Goal: Task Accomplishment & Management: Use online tool/utility

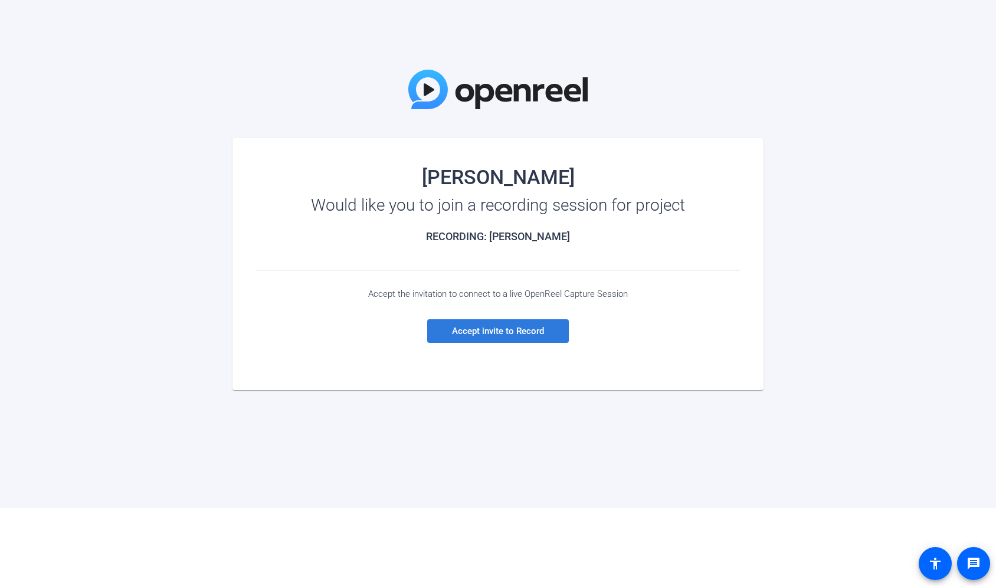
click at [531, 331] on span "Accept invite to Record" at bounding box center [498, 331] width 92 height 11
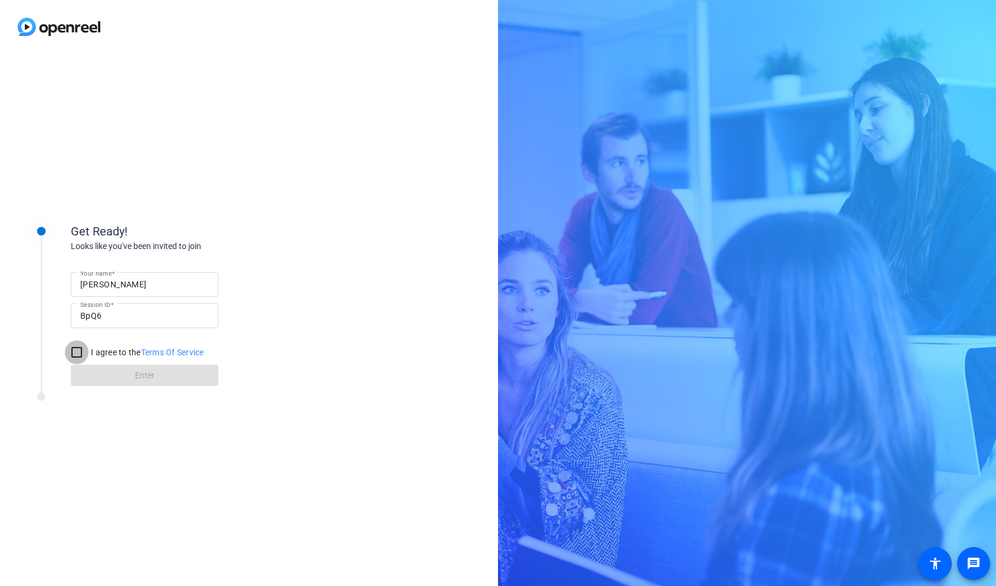
click at [74, 353] on input "I agree to the Terms Of Service" at bounding box center [77, 352] width 24 height 24
checkbox input "true"
click at [128, 373] on span at bounding box center [144, 375] width 147 height 28
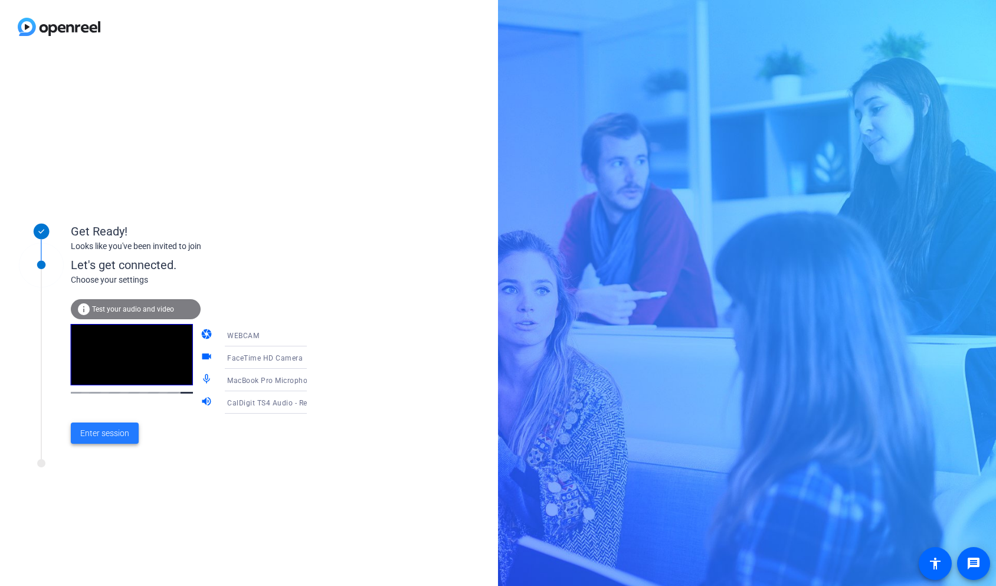
click at [92, 439] on span "Enter session" at bounding box center [104, 433] width 49 height 12
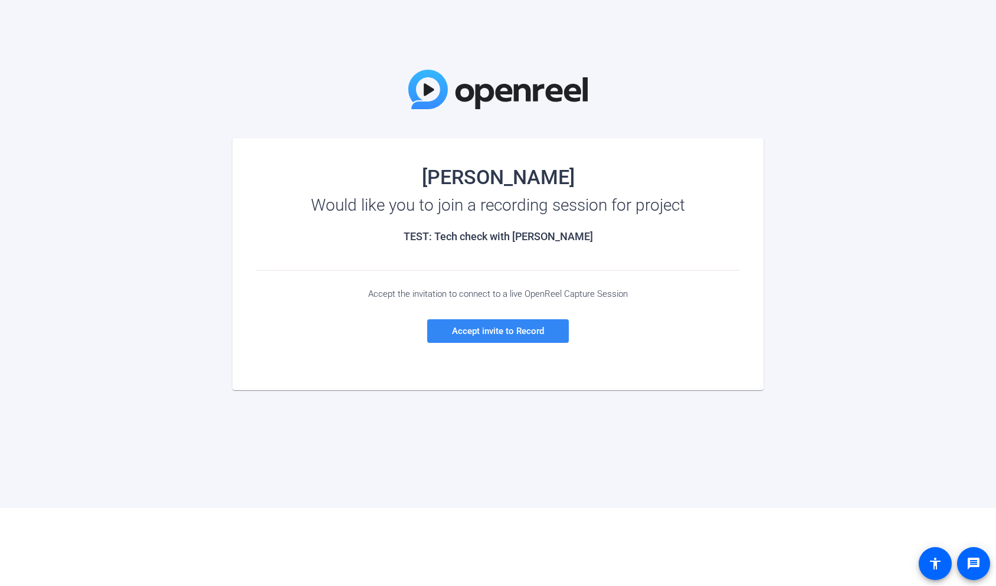
click at [488, 326] on span "Accept invite to Record" at bounding box center [498, 331] width 92 height 11
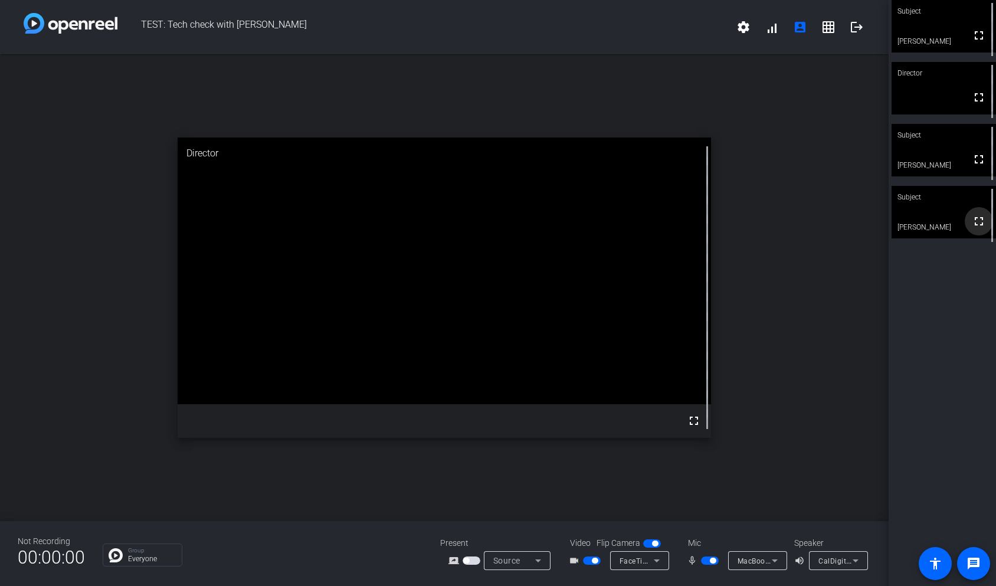
click at [979, 226] on mat-icon "fullscreen" at bounding box center [979, 221] width 14 height 14
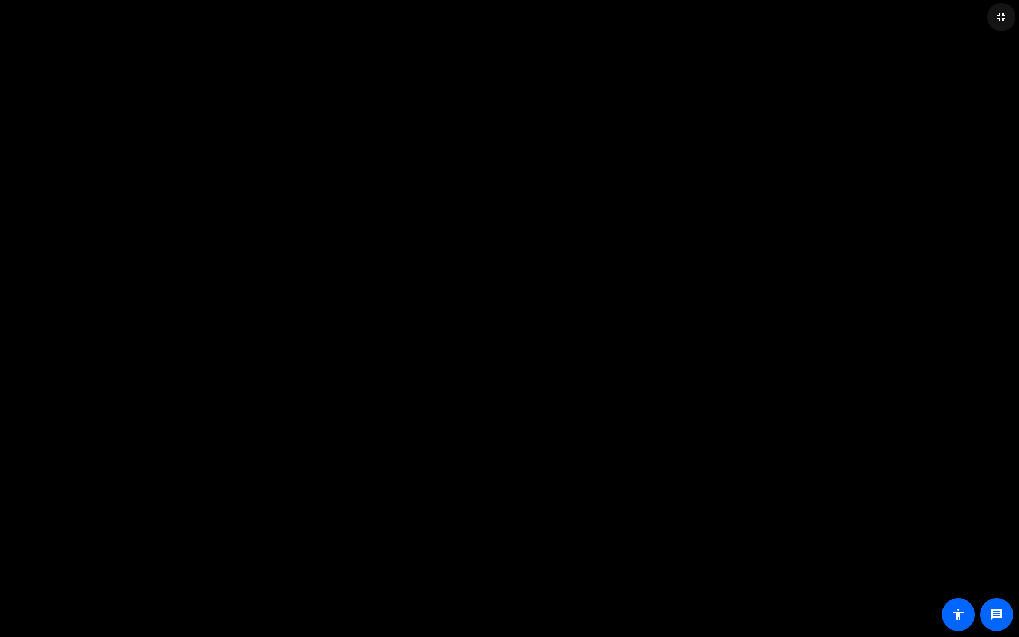
click at [995, 20] on mat-icon "fullscreen_exit" at bounding box center [1002, 17] width 14 height 14
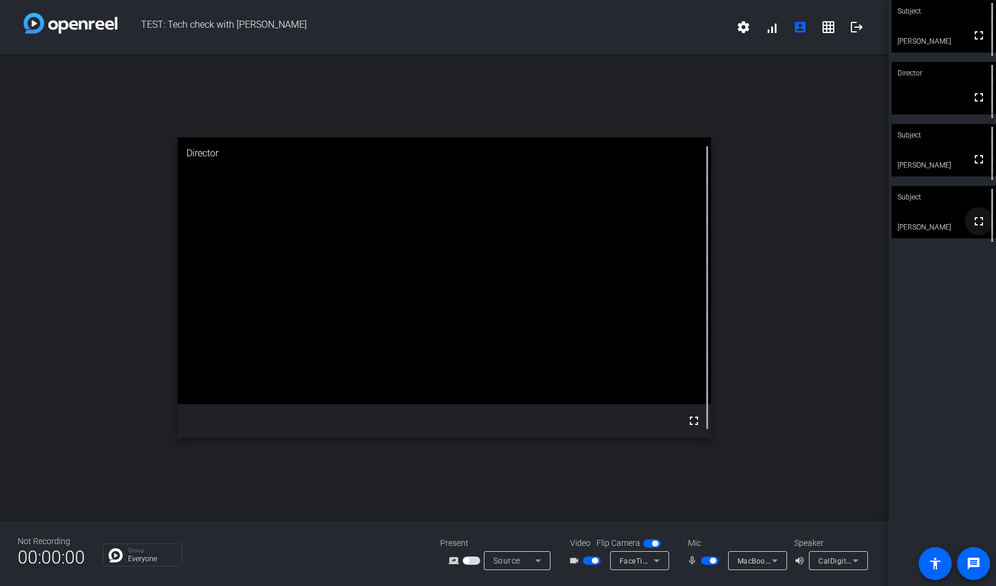
click at [977, 225] on mat-icon "fullscreen" at bounding box center [979, 221] width 14 height 14
click at [716, 558] on span "button" at bounding box center [710, 560] width 18 height 8
click at [709, 559] on span "button" at bounding box center [710, 560] width 18 height 8
click at [704, 557] on span "button" at bounding box center [710, 560] width 18 height 8
click at [705, 562] on span "button" at bounding box center [704, 560] width 6 height 6
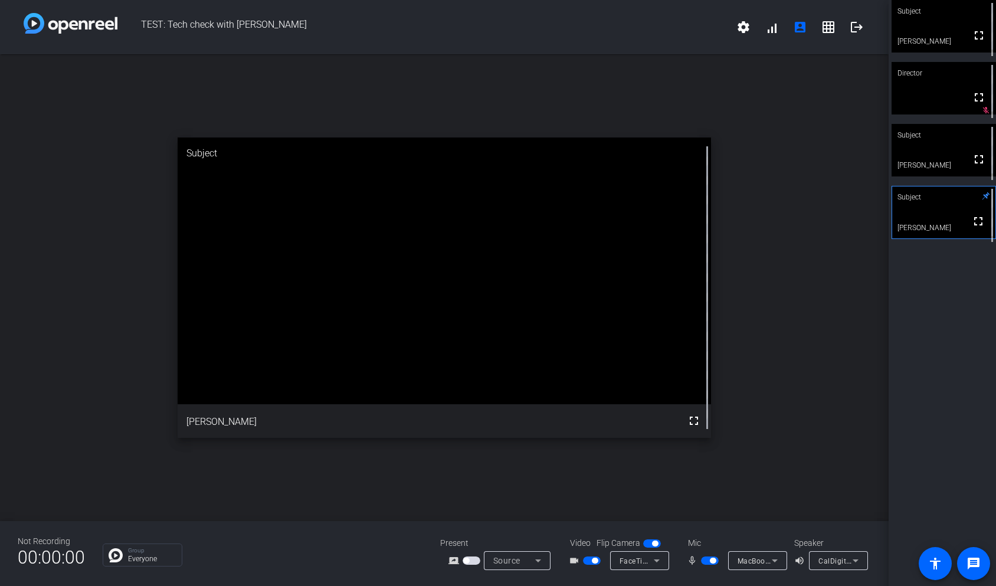
click at [706, 559] on span "button" at bounding box center [710, 560] width 18 height 8
click at [711, 553] on div "mic_none MacBook Pro Microphone" at bounding box center [735, 560] width 118 height 19
click at [709, 562] on span "button" at bounding box center [710, 560] width 18 height 8
click at [709, 559] on span "button" at bounding box center [710, 560] width 18 height 8
click at [708, 560] on span "button" at bounding box center [710, 560] width 18 height 8
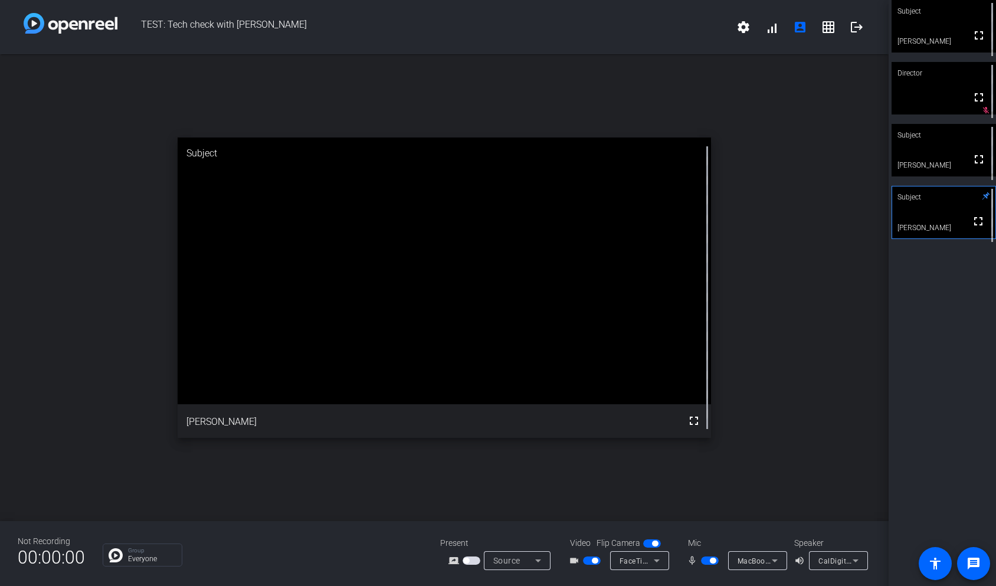
click at [706, 559] on span "button" at bounding box center [710, 560] width 18 height 8
click at [710, 556] on span "button" at bounding box center [710, 560] width 18 height 8
click at [704, 562] on span "button" at bounding box center [710, 560] width 18 height 8
click at [707, 559] on span "button" at bounding box center [704, 560] width 6 height 6
click at [703, 557] on span "button" at bounding box center [710, 560] width 18 height 8
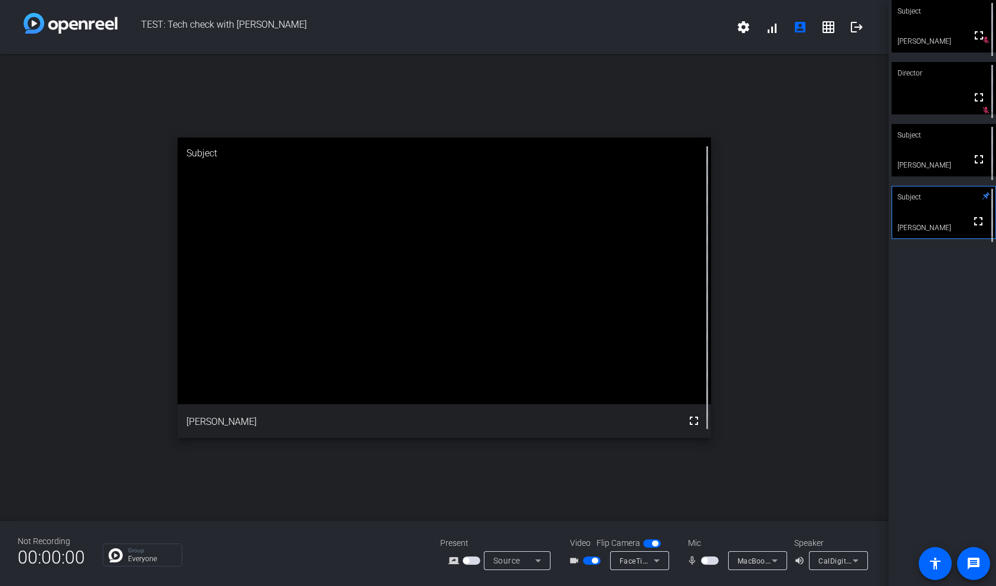
click at [709, 559] on span "button" at bounding box center [710, 560] width 18 height 8
click at [706, 559] on span "button" at bounding box center [710, 560] width 18 height 8
click at [706, 559] on span "button" at bounding box center [704, 560] width 6 height 6
click at [702, 559] on span "button" at bounding box center [710, 560] width 18 height 8
click at [710, 561] on span "button" at bounding box center [710, 560] width 18 height 8
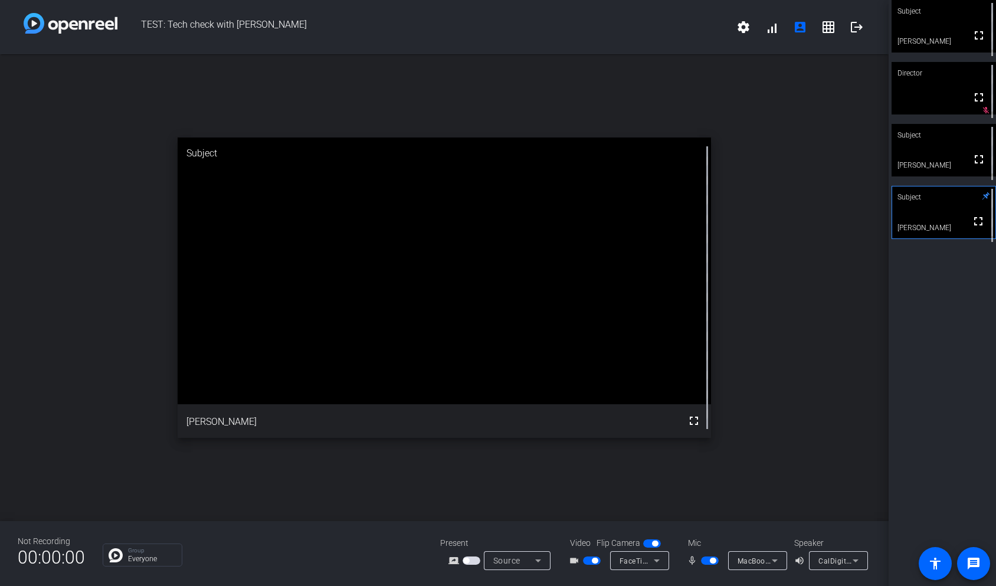
click at [705, 559] on span "button" at bounding box center [710, 560] width 18 height 8
click at [713, 558] on span "button" at bounding box center [710, 560] width 18 height 8
click at [703, 562] on span "button" at bounding box center [710, 560] width 18 height 8
click at [711, 565] on mat-slide-toggle at bounding box center [711, 560] width 20 height 12
click at [713, 557] on span "button" at bounding box center [710, 560] width 18 height 8
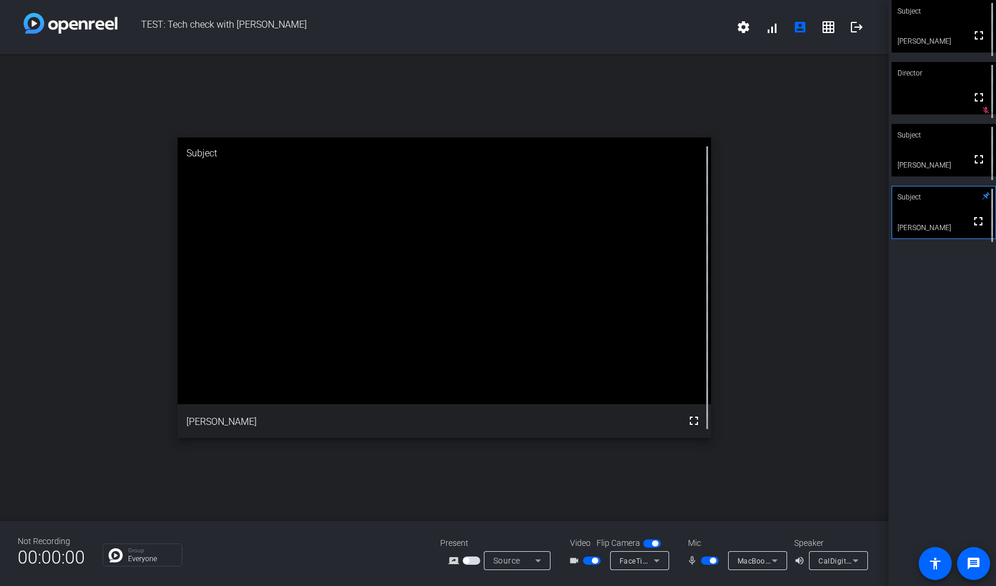
click at [707, 559] on span "button" at bounding box center [710, 560] width 18 height 8
click at [709, 560] on span "button" at bounding box center [710, 560] width 18 height 8
click at [707, 558] on span "button" at bounding box center [710, 560] width 18 height 8
click at [707, 558] on span "button" at bounding box center [704, 560] width 6 height 6
click at [704, 558] on span "button" at bounding box center [710, 560] width 18 height 8
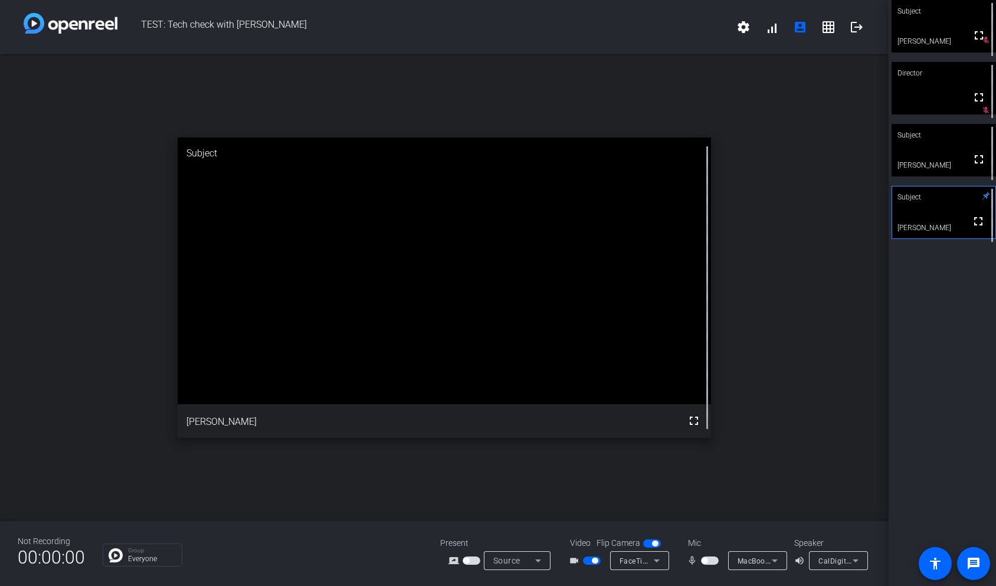
click at [713, 559] on span "button" at bounding box center [710, 560] width 18 height 8
click at [704, 555] on mat-slide-toggle at bounding box center [711, 560] width 20 height 12
click at [703, 559] on span "button" at bounding box center [710, 560] width 18 height 8
click at [708, 559] on span "button" at bounding box center [710, 560] width 18 height 8
click at [701, 560] on span "button" at bounding box center [710, 560] width 18 height 8
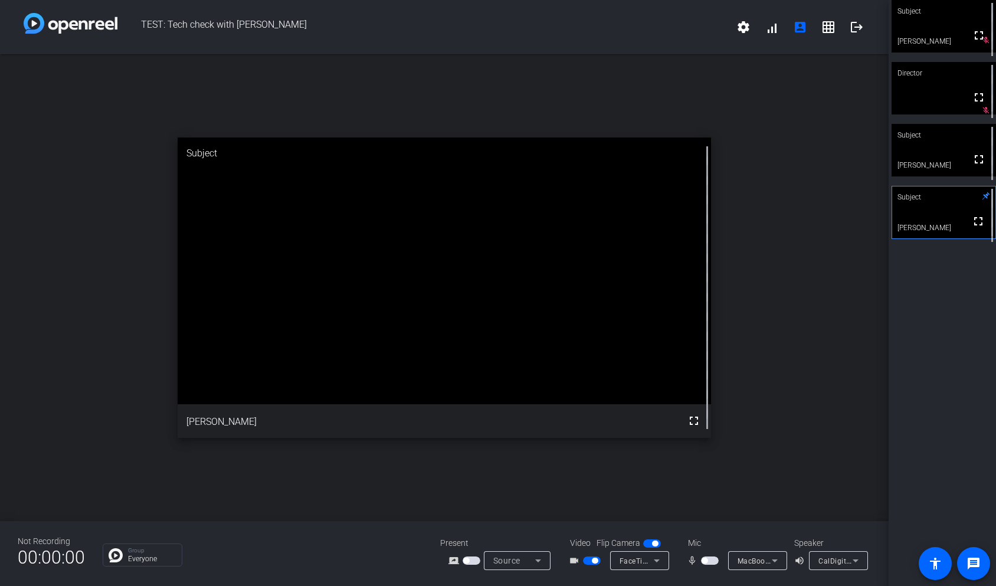
click at [712, 566] on div "mic_none" at bounding box center [707, 560] width 41 height 14
click at [711, 558] on span "button" at bounding box center [710, 560] width 18 height 8
click at [706, 559] on span "button" at bounding box center [710, 560] width 18 height 8
click at [713, 561] on span "button" at bounding box center [710, 560] width 18 height 8
click at [708, 558] on span "button" at bounding box center [710, 560] width 18 height 8
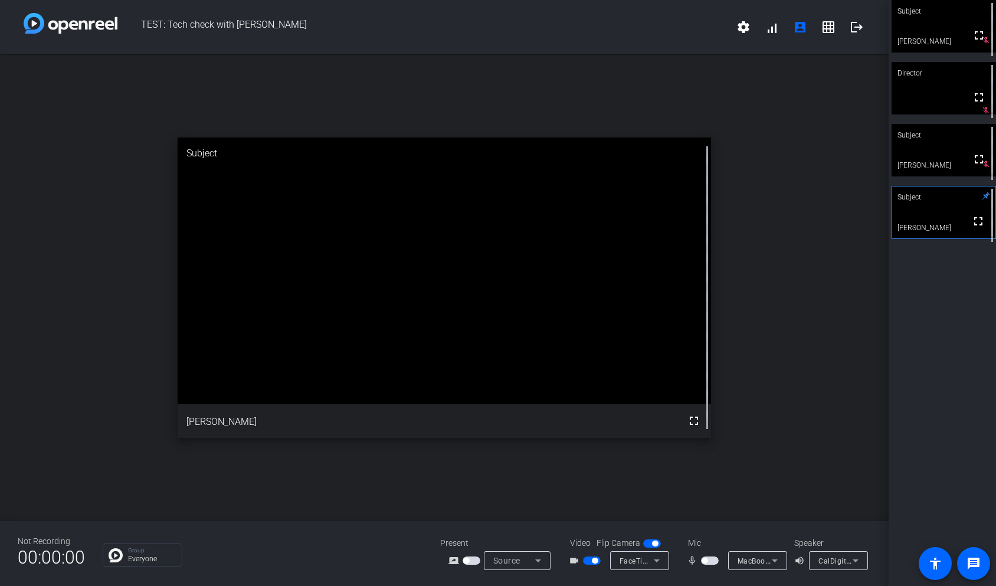
click at [713, 559] on span "button" at bounding box center [710, 560] width 18 height 8
click at [709, 558] on span "button" at bounding box center [710, 560] width 18 height 8
click at [713, 559] on span "button" at bounding box center [710, 560] width 18 height 8
click at [708, 558] on span "button" at bounding box center [710, 560] width 18 height 8
click at [707, 561] on span "button" at bounding box center [704, 560] width 6 height 6
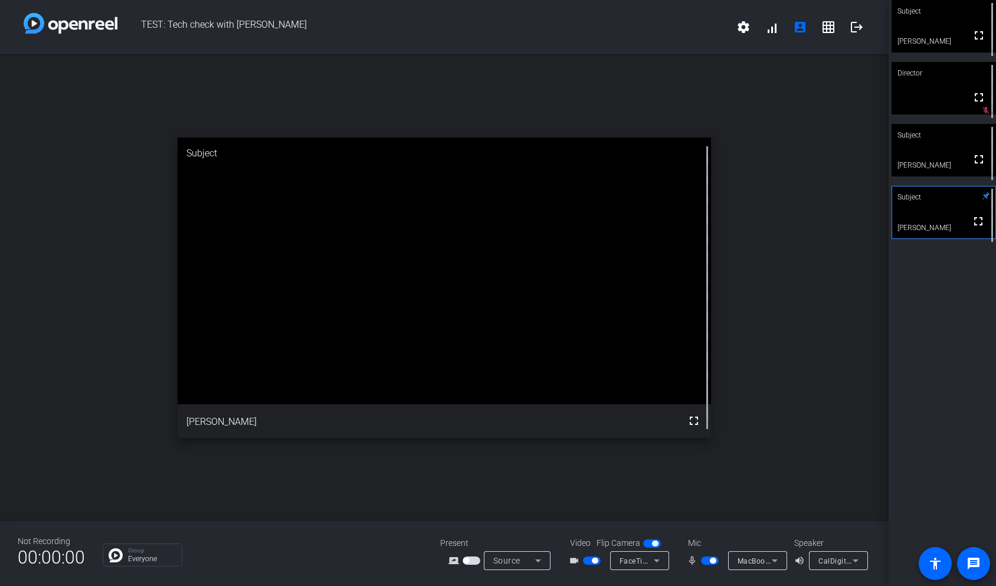
click at [704, 560] on span "button" at bounding box center [710, 560] width 18 height 8
click at [704, 560] on span "button" at bounding box center [704, 560] width 6 height 6
click at [705, 562] on span "button" at bounding box center [710, 560] width 18 height 8
click at [712, 559] on span "button" at bounding box center [710, 560] width 18 height 8
click at [710, 562] on span "button" at bounding box center [710, 560] width 18 height 8
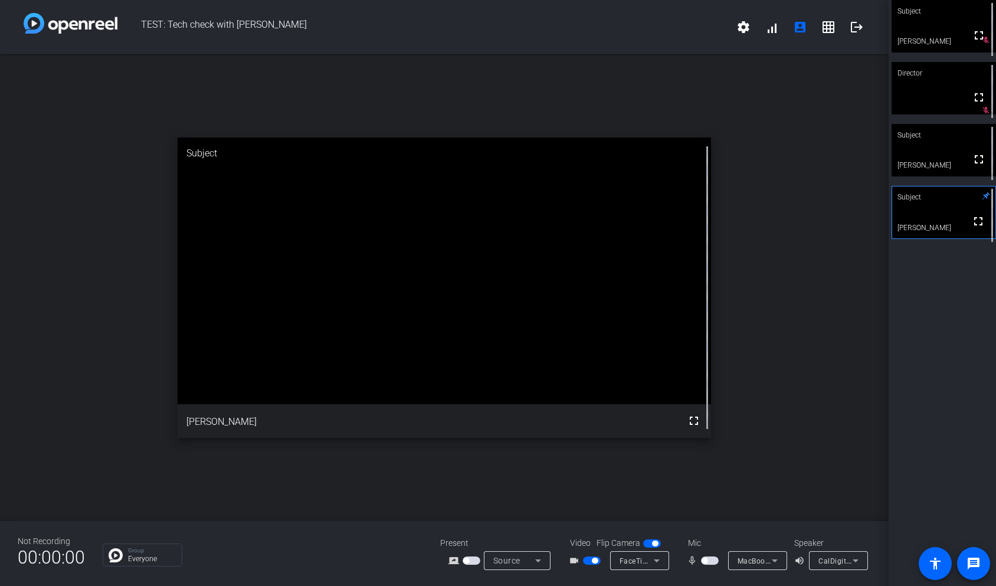
click at [710, 562] on span "button" at bounding box center [710, 560] width 18 height 8
click at [710, 559] on span "button" at bounding box center [710, 560] width 18 height 8
click at [710, 557] on span "button" at bounding box center [710, 560] width 18 height 8
click at [713, 560] on span "button" at bounding box center [710, 560] width 18 height 8
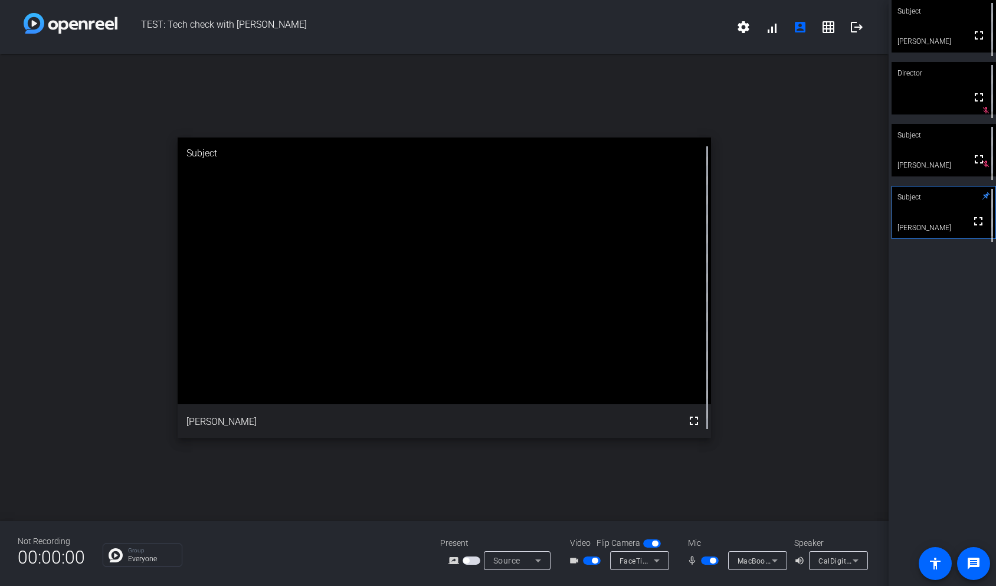
click at [709, 560] on span "button" at bounding box center [710, 560] width 18 height 8
click at [713, 561] on span "button" at bounding box center [710, 560] width 18 height 8
click at [704, 557] on span "button" at bounding box center [710, 560] width 18 height 8
click at [707, 557] on span "button" at bounding box center [710, 560] width 18 height 8
click at [712, 559] on span "button" at bounding box center [710, 560] width 18 height 8
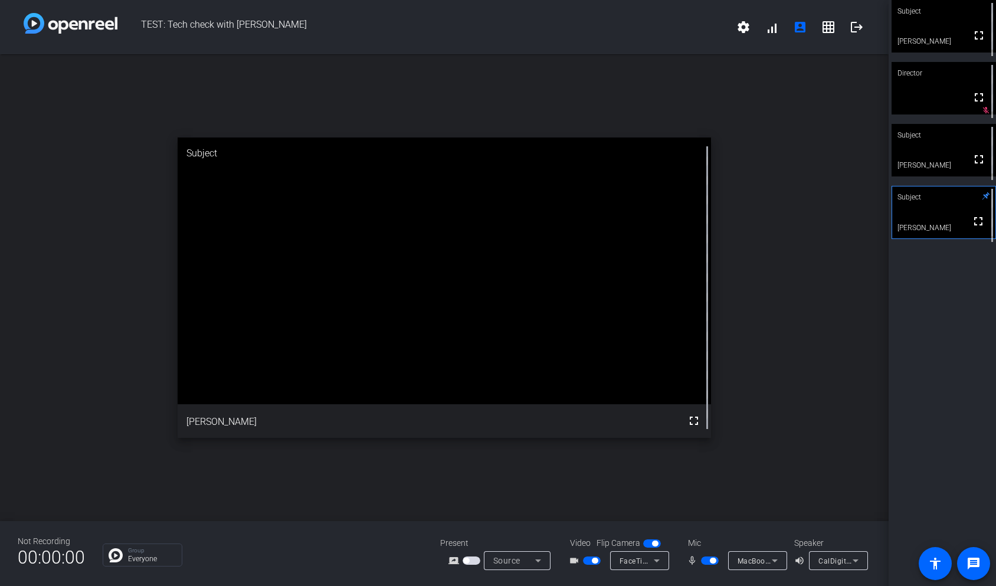
click at [707, 559] on span "button" at bounding box center [710, 560] width 18 height 8
click at [713, 559] on span "button" at bounding box center [710, 560] width 18 height 8
click at [709, 559] on span "button" at bounding box center [710, 560] width 18 height 8
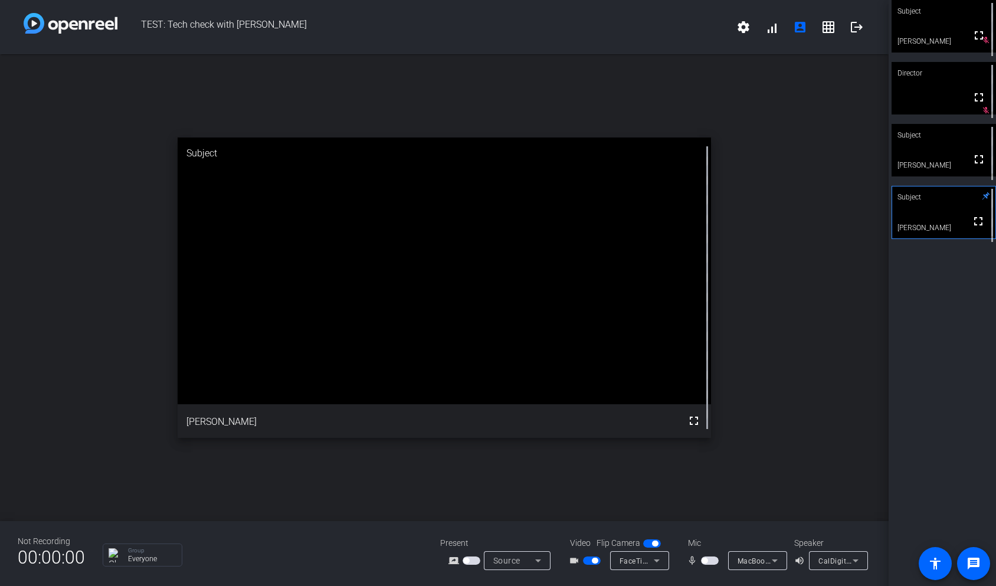
click at [709, 559] on span "button" at bounding box center [710, 560] width 18 height 8
click at [708, 552] on div "mic_none MacBook Pro Microphone" at bounding box center [735, 560] width 118 height 19
click at [709, 562] on span "button" at bounding box center [710, 560] width 18 height 8
click at [707, 563] on span "button" at bounding box center [710, 560] width 18 height 8
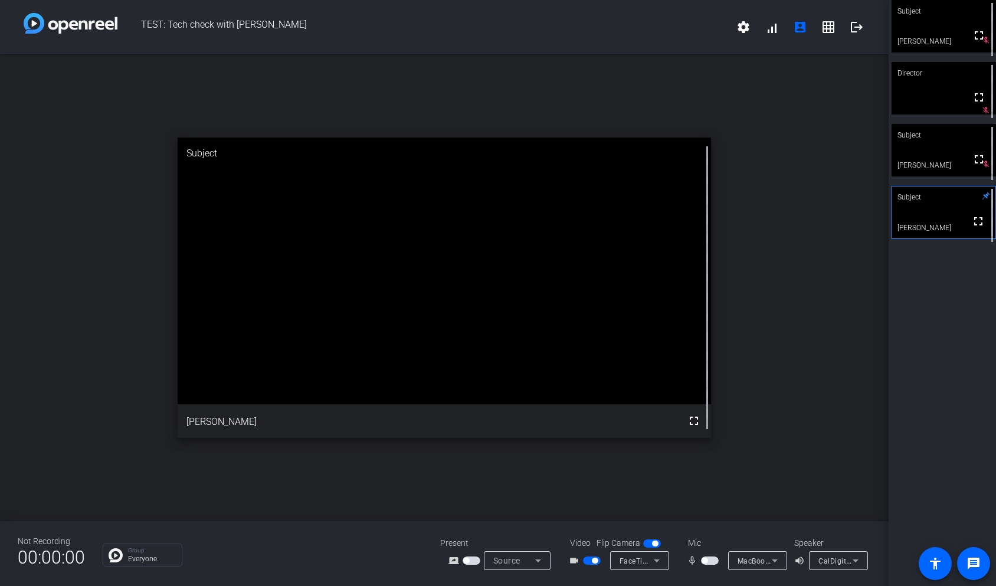
click at [707, 557] on span "button" at bounding box center [710, 560] width 18 height 8
click at [706, 560] on span "button" at bounding box center [710, 560] width 18 height 8
click at [712, 562] on span "button" at bounding box center [710, 560] width 18 height 8
click at [707, 560] on span "button" at bounding box center [710, 560] width 18 height 8
click at [708, 559] on span "button" at bounding box center [710, 560] width 18 height 8
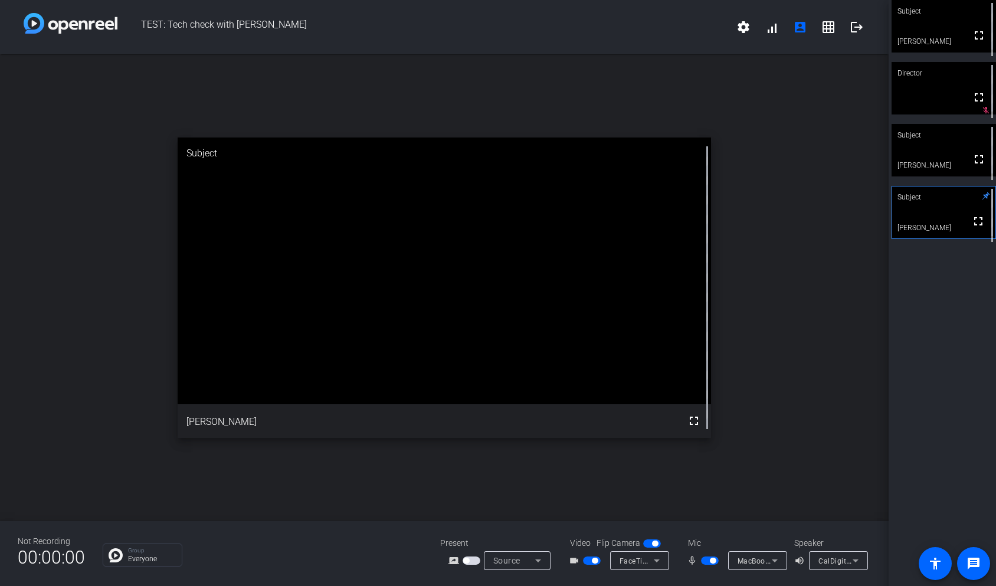
click at [938, 37] on video at bounding box center [943, 26] width 104 height 52
click at [588, 559] on span "button" at bounding box center [592, 560] width 18 height 8
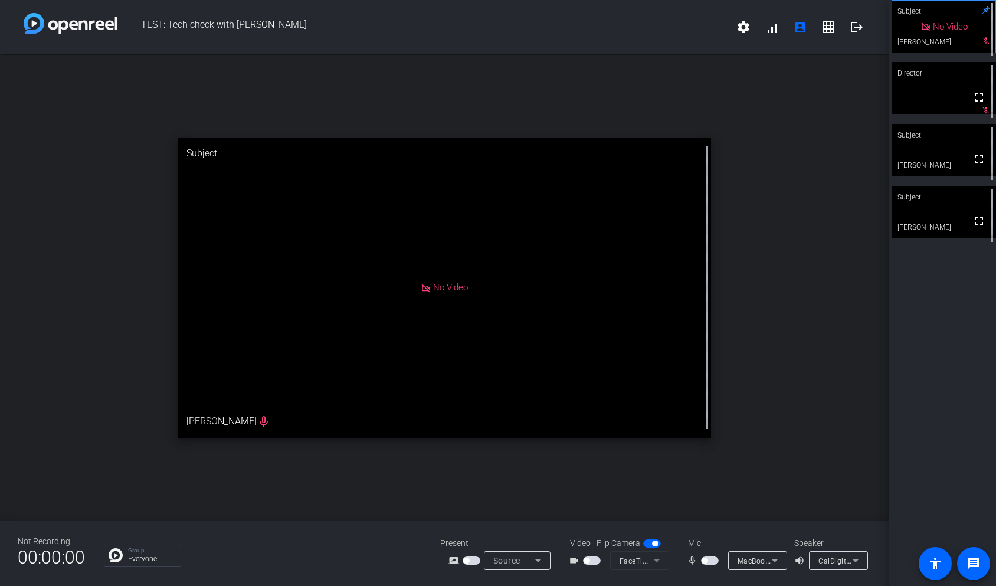
click at [590, 560] on span "button" at bounding box center [592, 560] width 18 height 8
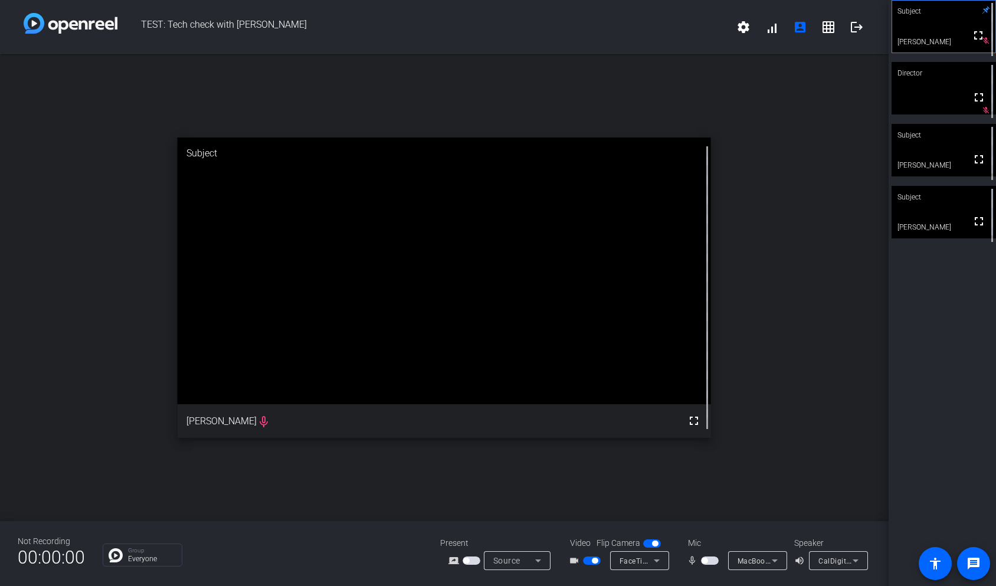
click at [963, 201] on div "Subject" at bounding box center [943, 197] width 104 height 22
